Goal: Information Seeking & Learning: Learn about a topic

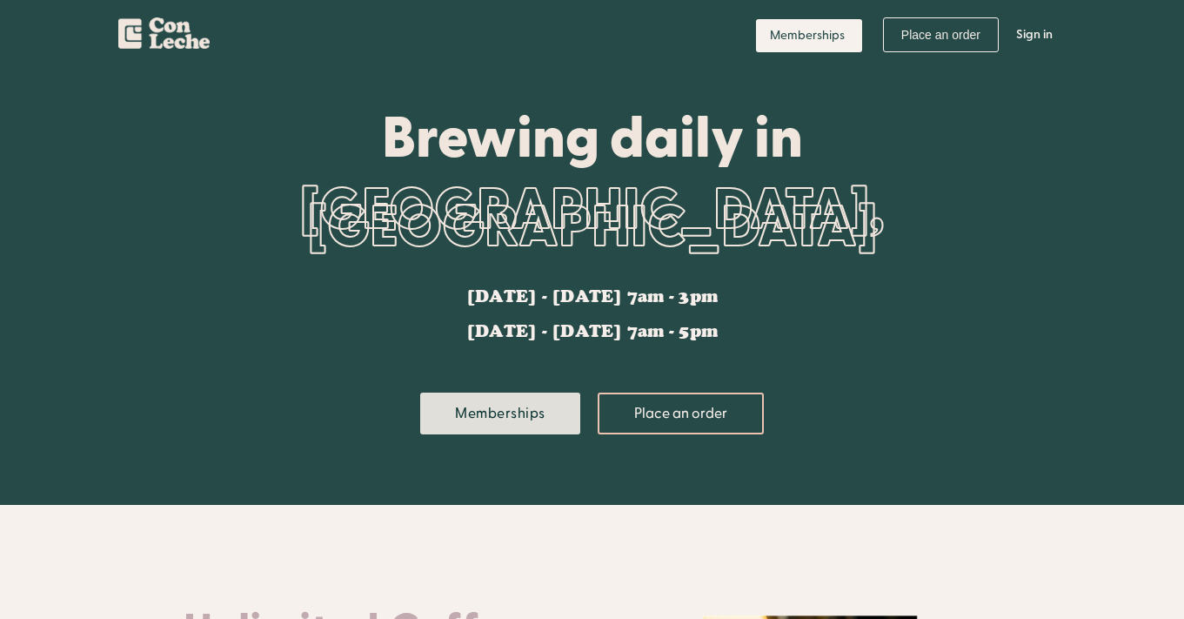
click at [536, 405] on link "Memberships" at bounding box center [500, 413] width 160 height 42
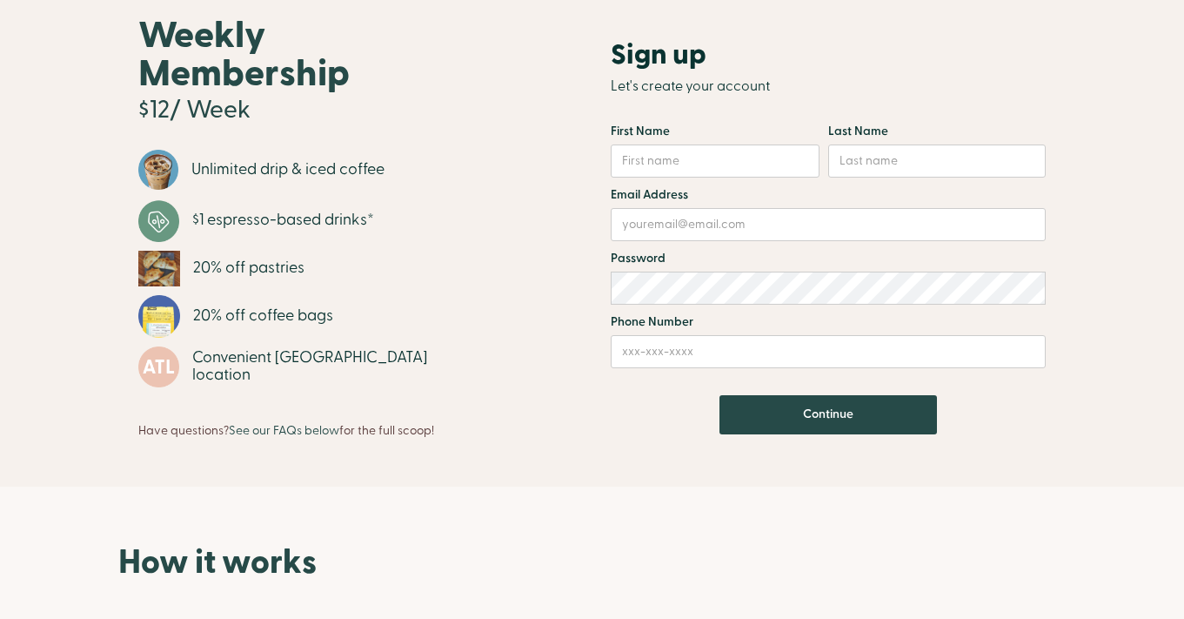
scroll to position [110, 0]
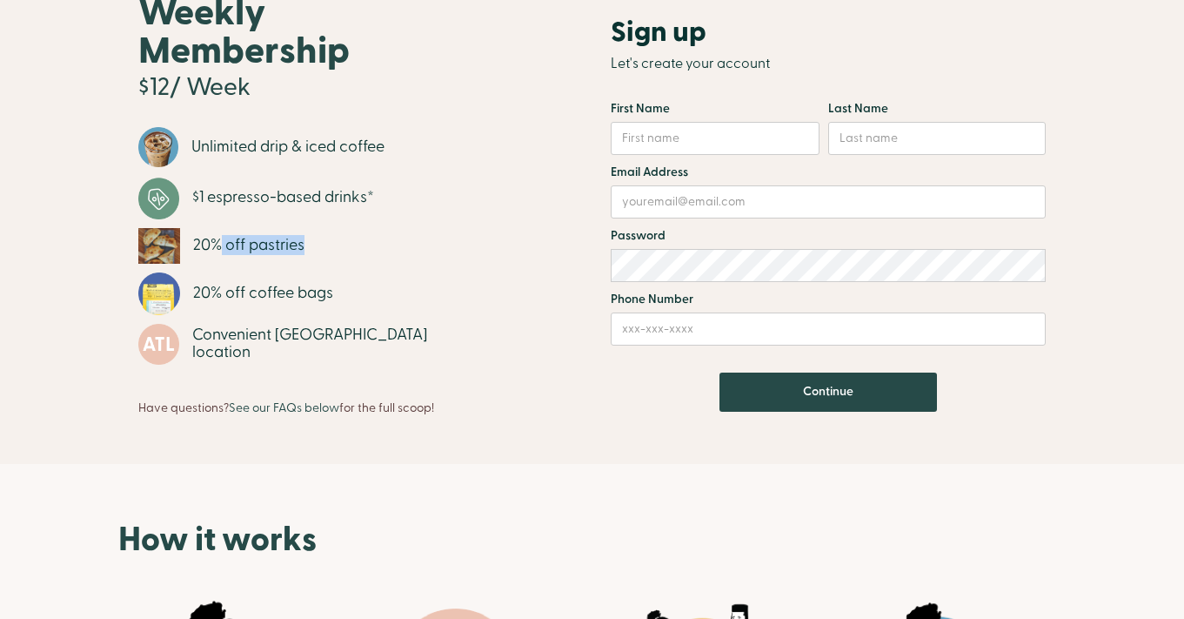
drag, startPoint x: 311, startPoint y: 242, endPoint x: 225, endPoint y: 242, distance: 86.1
click at [224, 242] on li "20% off pastries" at bounding box center [308, 250] width 341 height 44
click at [225, 242] on div "20% off pastries" at bounding box center [248, 245] width 111 height 17
drag, startPoint x: 334, startPoint y: 290, endPoint x: 231, endPoint y: 285, distance: 102.7
click at [231, 285] on div "20% off coffee bags" at bounding box center [263, 292] width 140 height 17
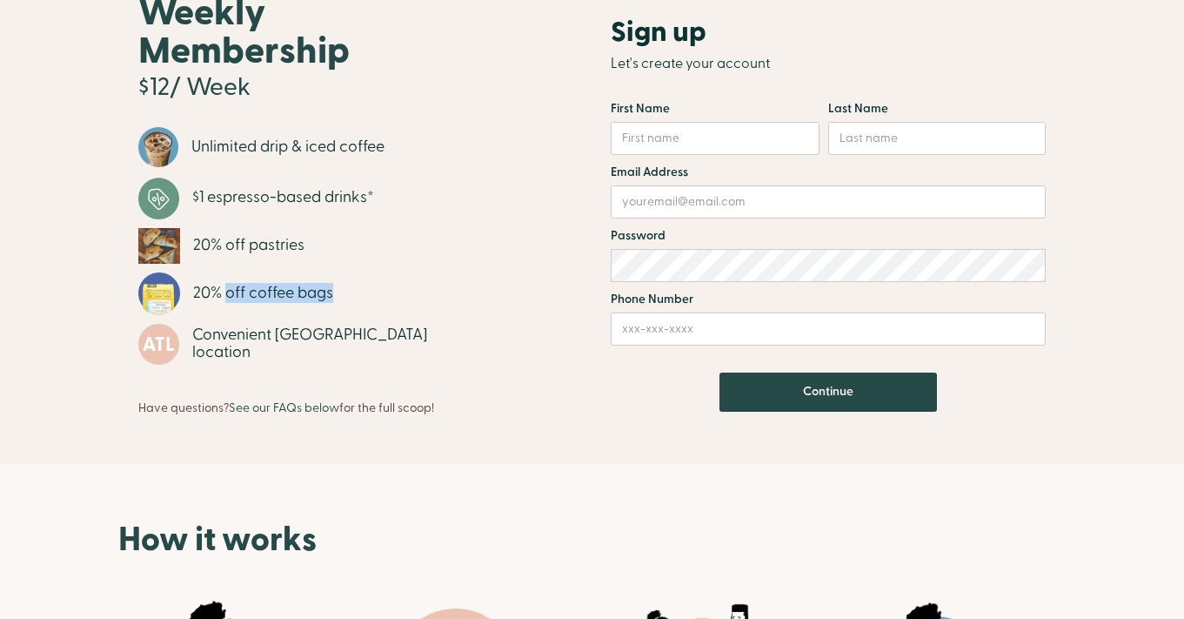
click at [231, 285] on div "20% off coffee bags" at bounding box center [263, 292] width 140 height 17
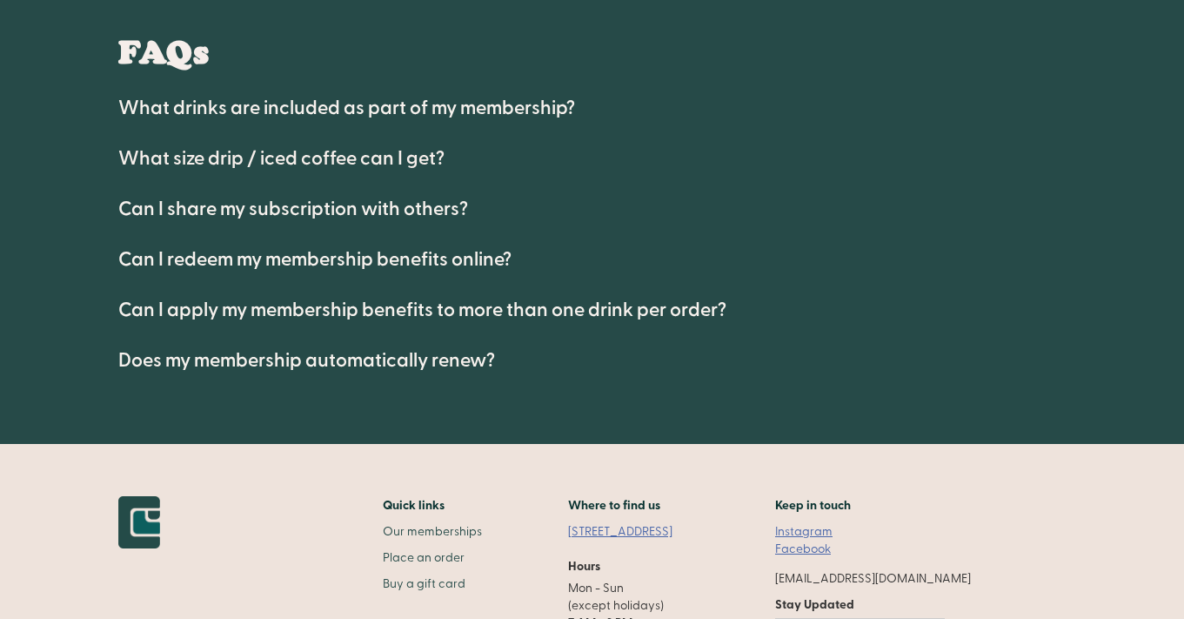
scroll to position [1045, 0]
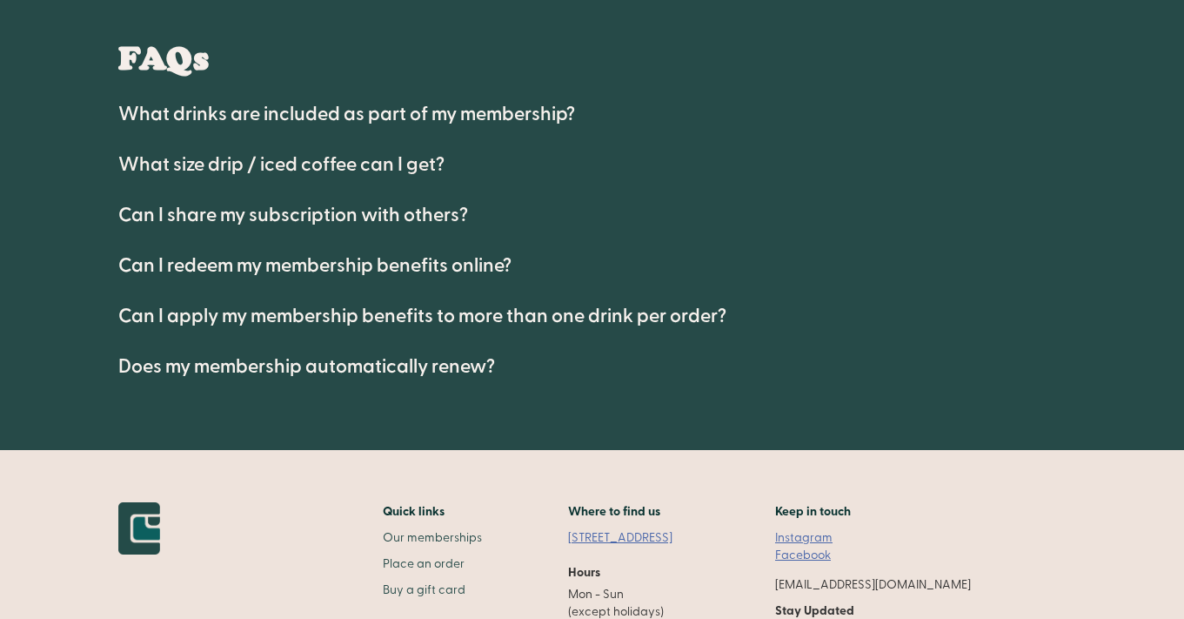
click at [318, 112] on h4 "What drinks are included as part of my membership?" at bounding box center [346, 114] width 457 height 21
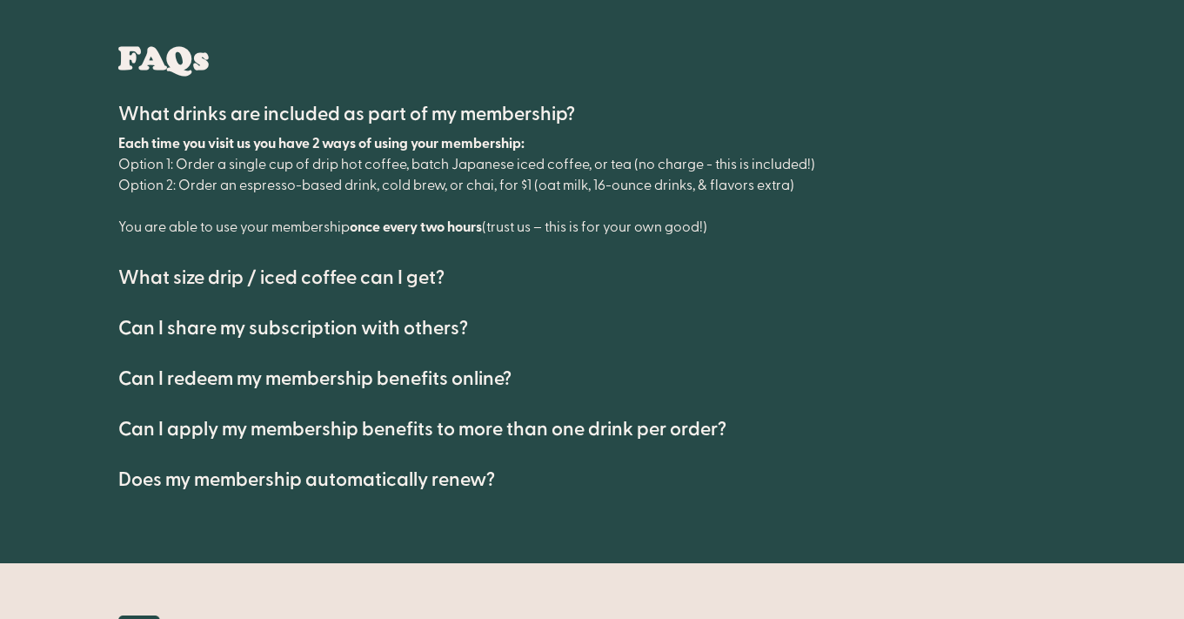
click at [306, 278] on h4 "What size drip / iced coffee can I get?" at bounding box center [281, 277] width 326 height 21
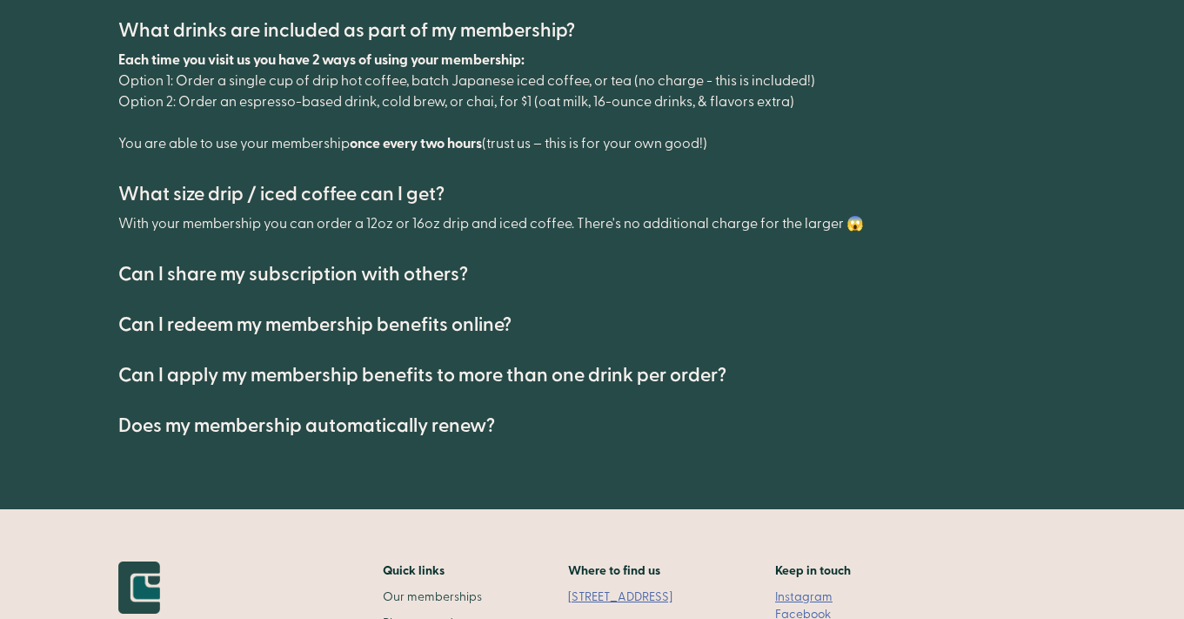
scroll to position [1132, 0]
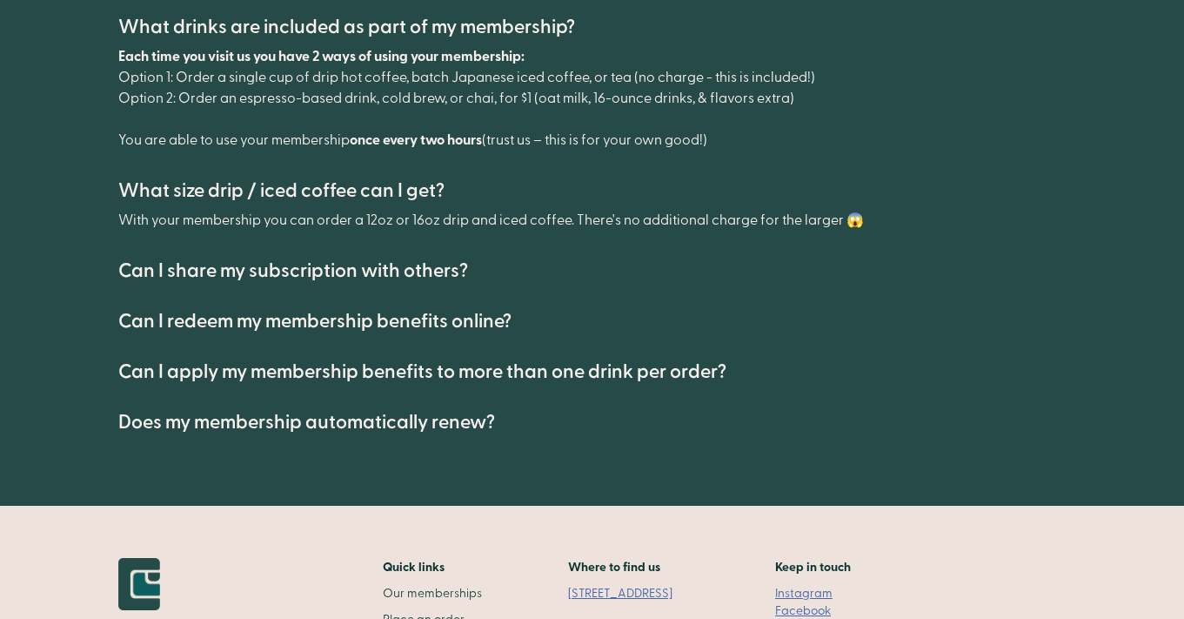
click at [300, 266] on h4 "Can I share my subscription with others?" at bounding box center [293, 270] width 350 height 21
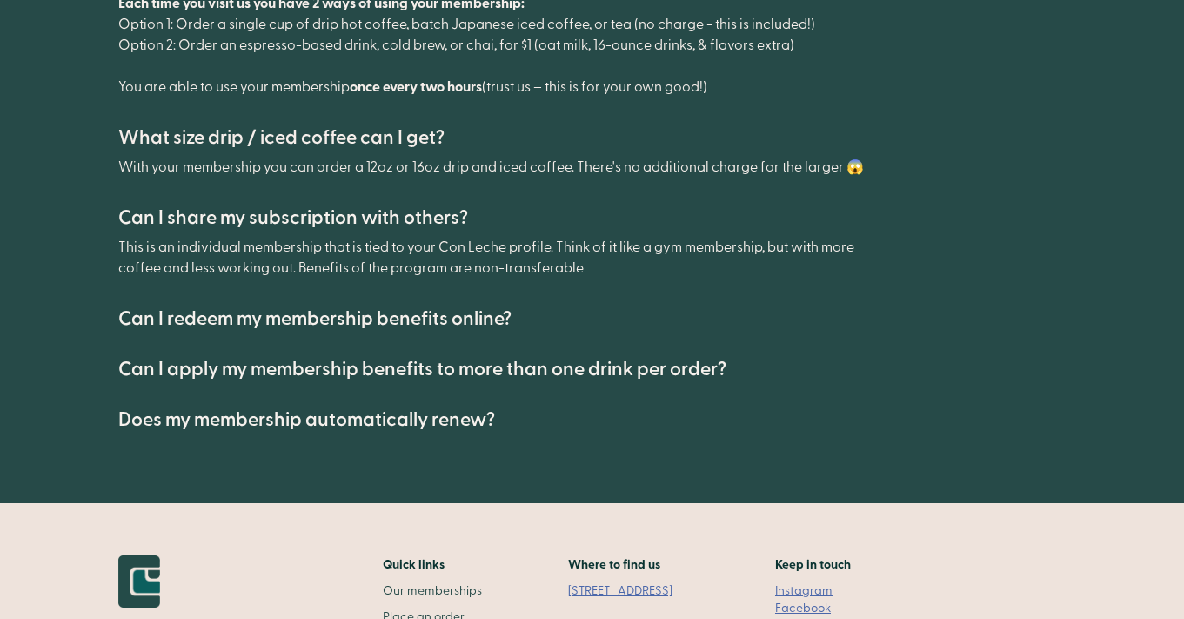
scroll to position [1186, 0]
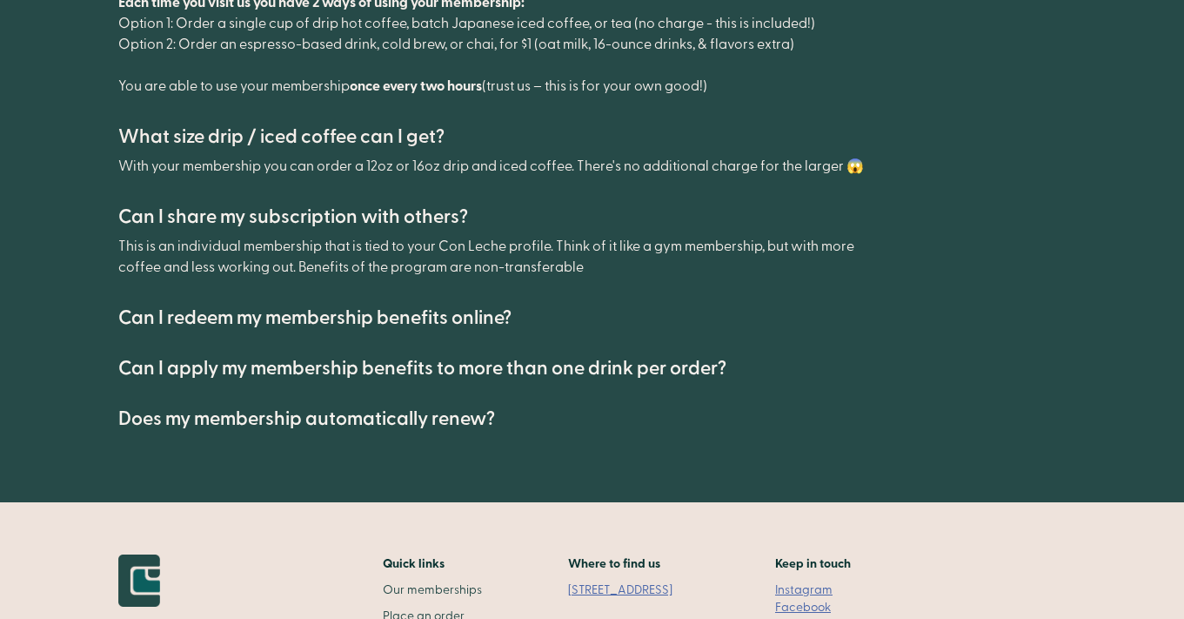
click at [340, 320] on h4 "Can I redeem my membership benefits online?" at bounding box center [314, 317] width 393 height 21
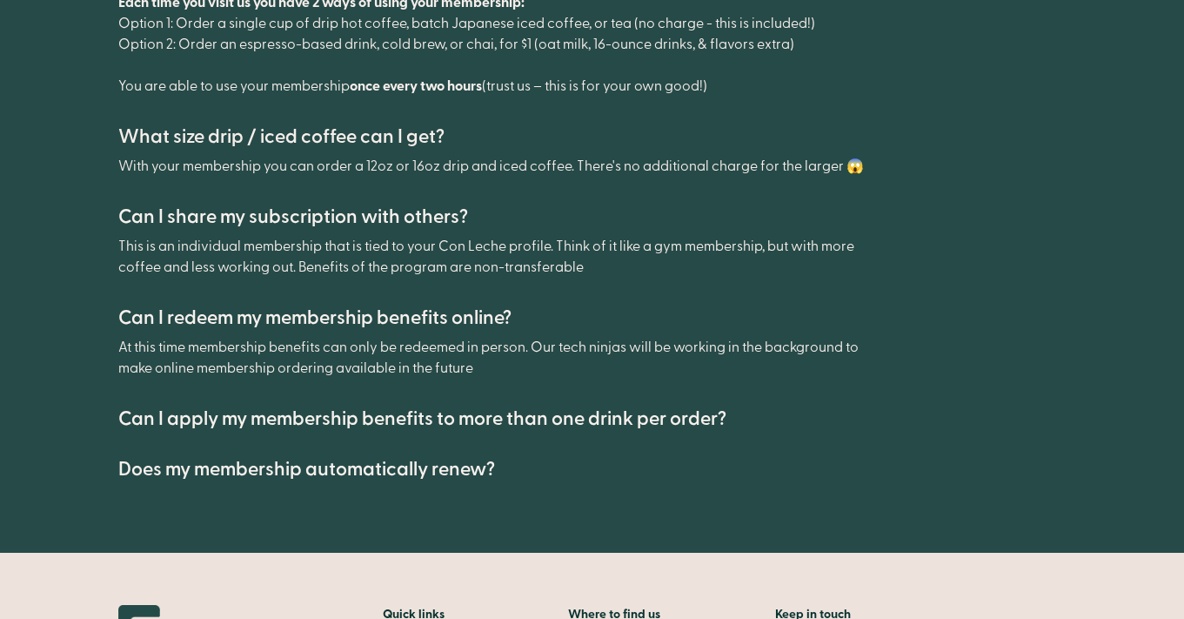
click at [347, 408] on h4 "Can I apply my membership benefits to more than one drink per order?" at bounding box center [422, 418] width 608 height 21
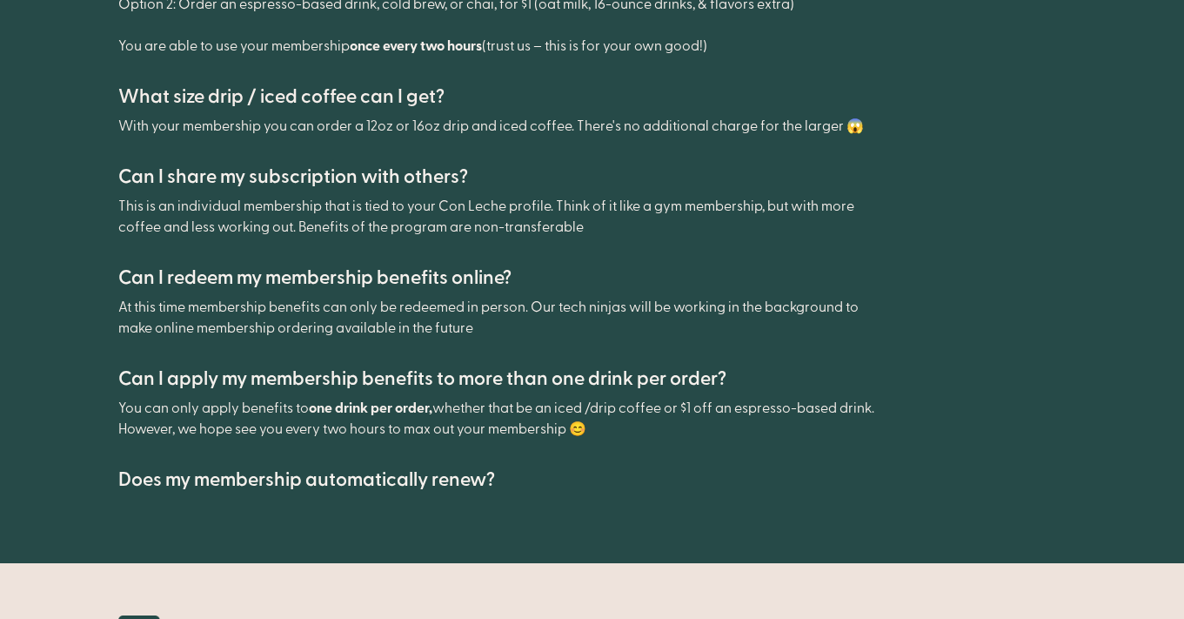
scroll to position [1408, 0]
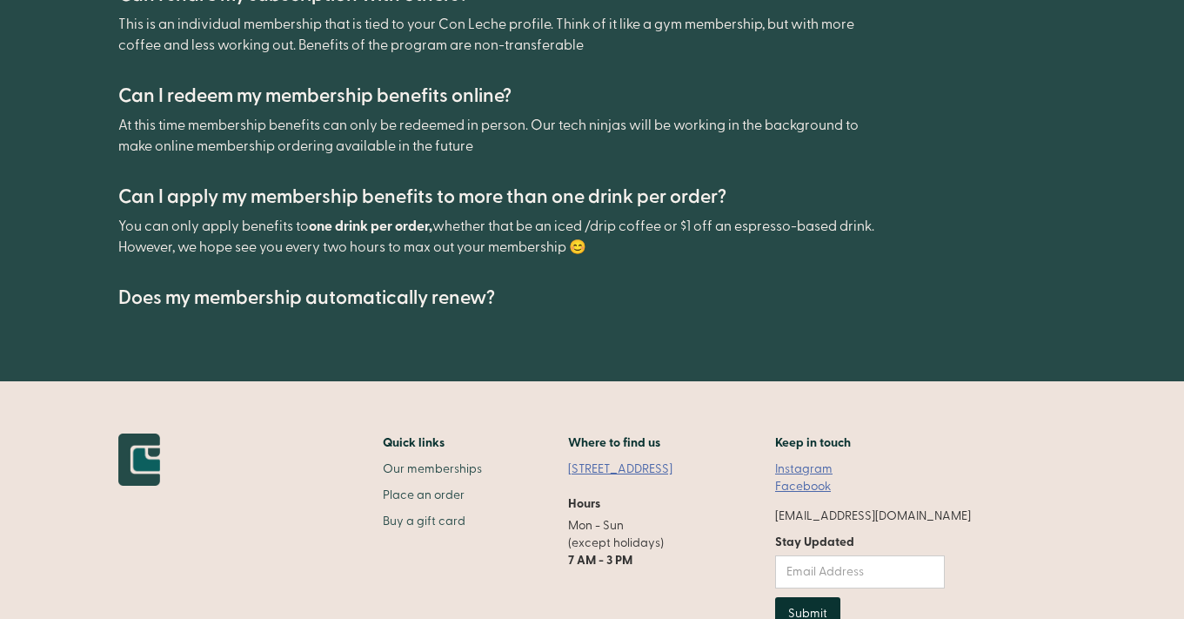
click at [414, 288] on h4 "Does my membership automatically renew?" at bounding box center [306, 297] width 377 height 21
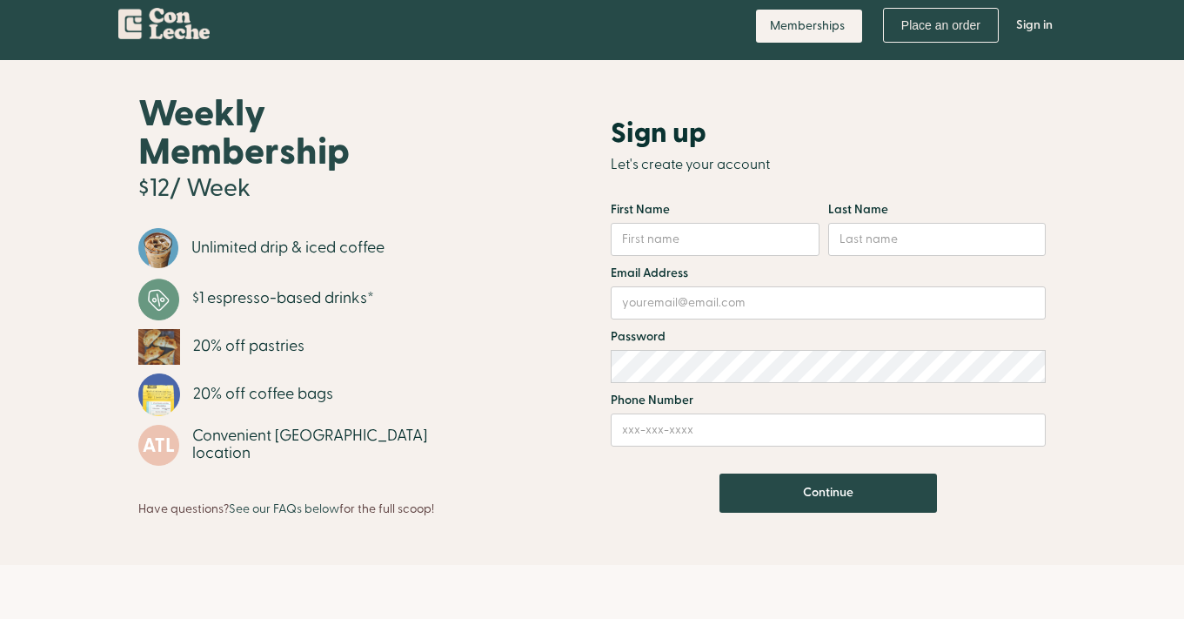
scroll to position [0, 0]
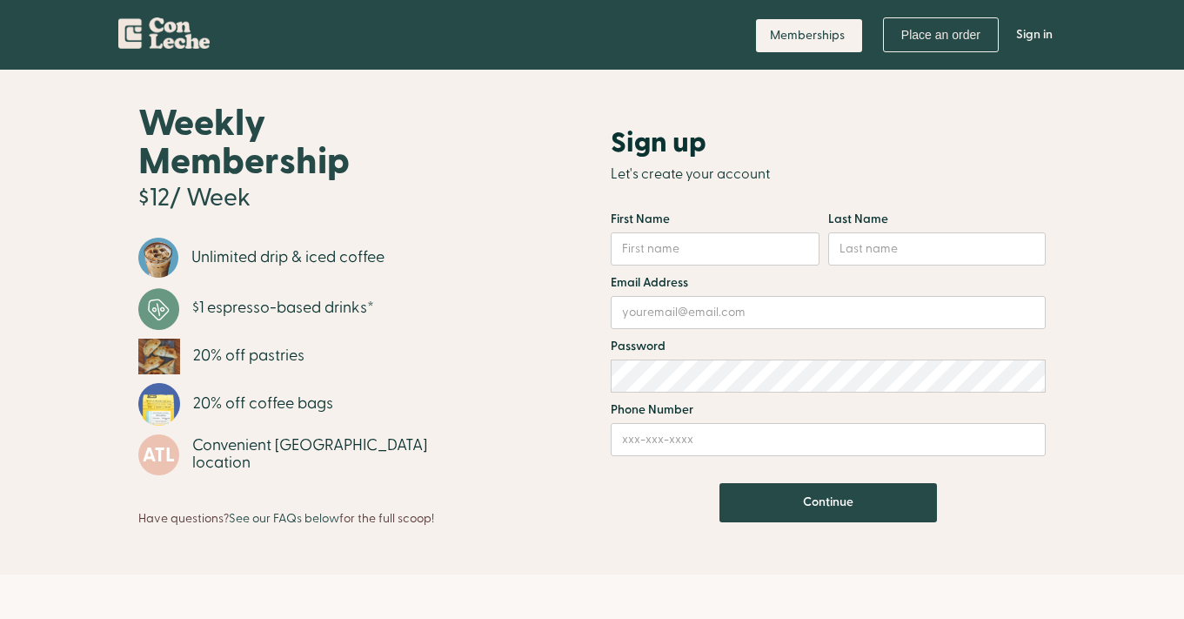
click at [159, 23] on img "home" at bounding box center [163, 29] width 91 height 37
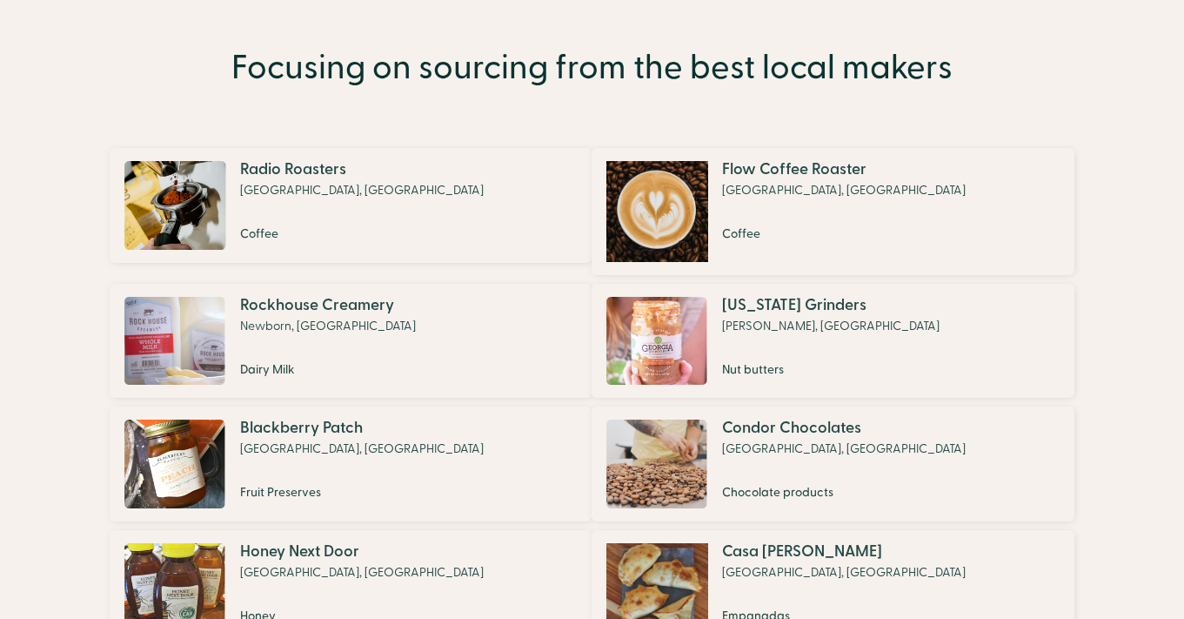
scroll to position [1476, 0]
